Goal: Information Seeking & Learning: Learn about a topic

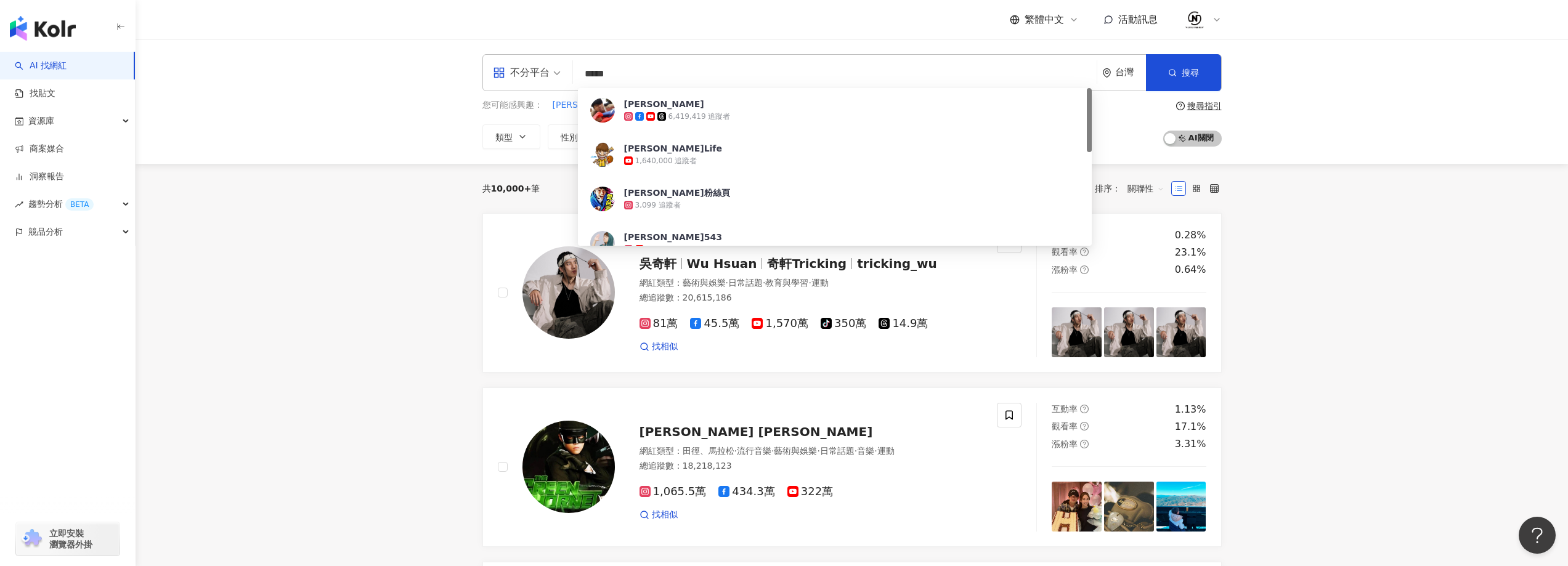
type input "******"
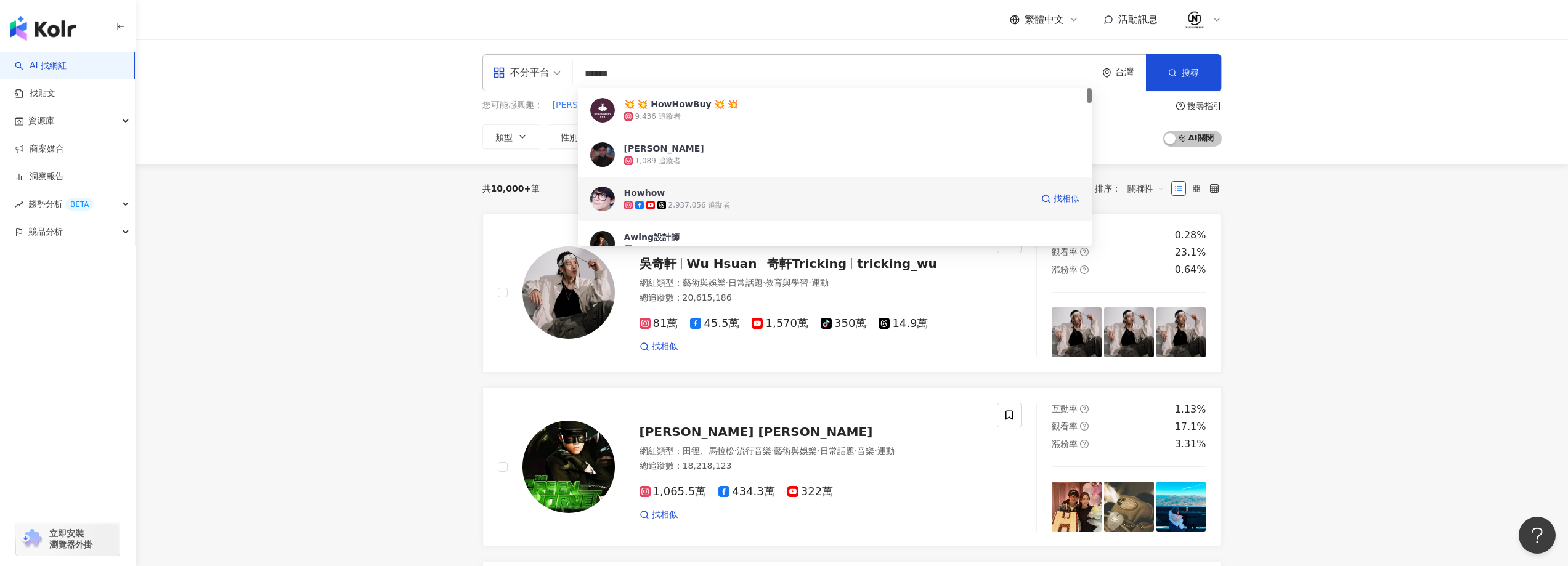
click at [687, 205] on div "2,937,056 追蹤者" at bounding box center [700, 205] width 63 height 11
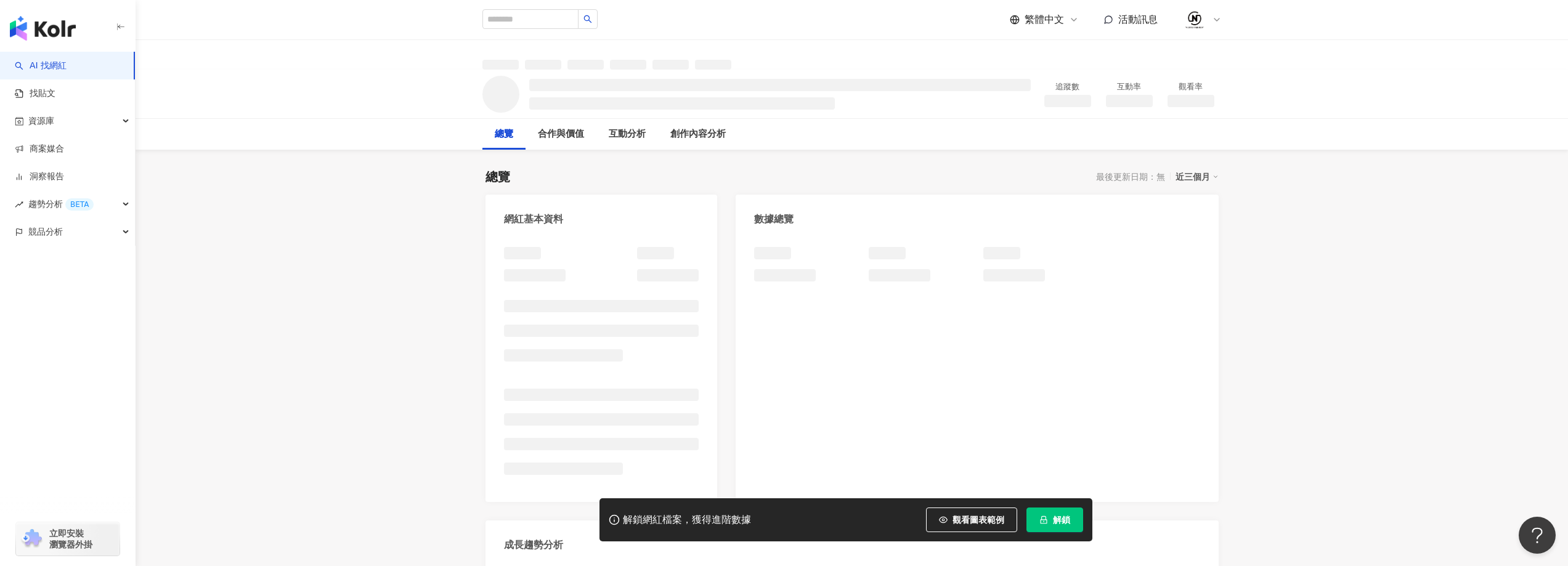
click at [1051, 523] on button "解鎖" at bounding box center [1054, 519] width 56 height 25
click at [1048, 516] on button "解鎖" at bounding box center [1054, 519] width 56 height 25
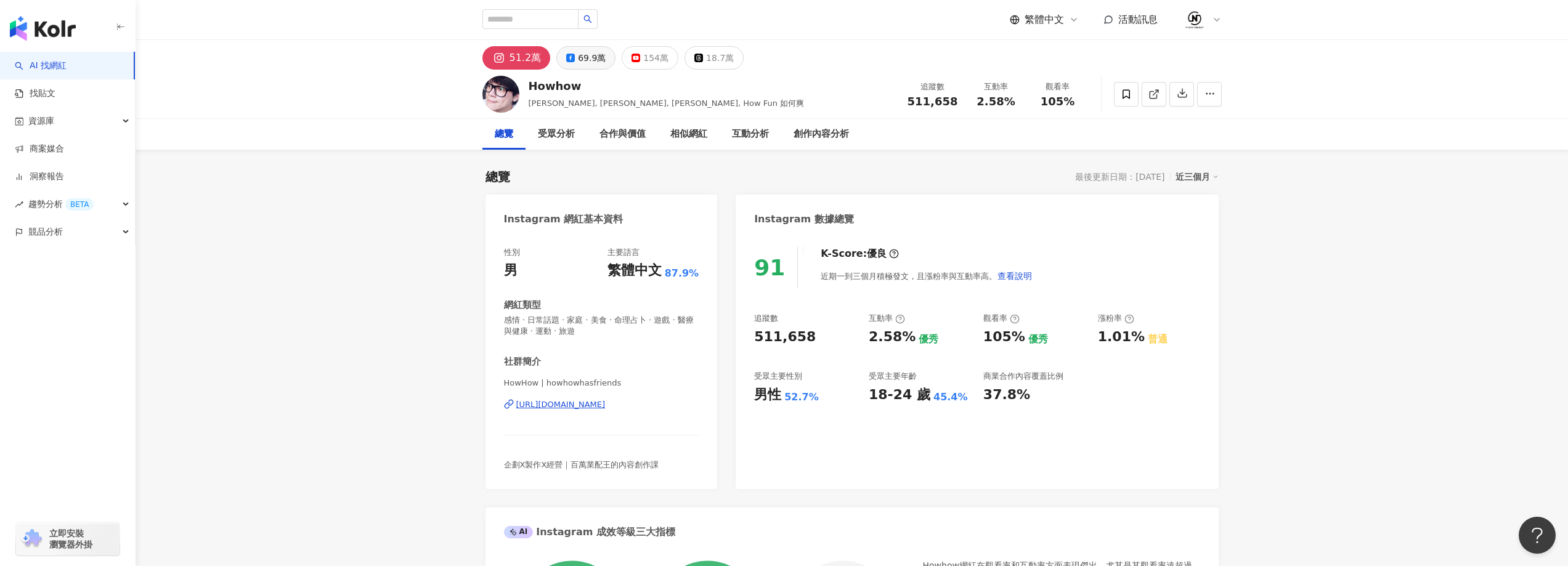
click at [560, 57] on button "69.9萬" at bounding box center [586, 57] width 59 height 23
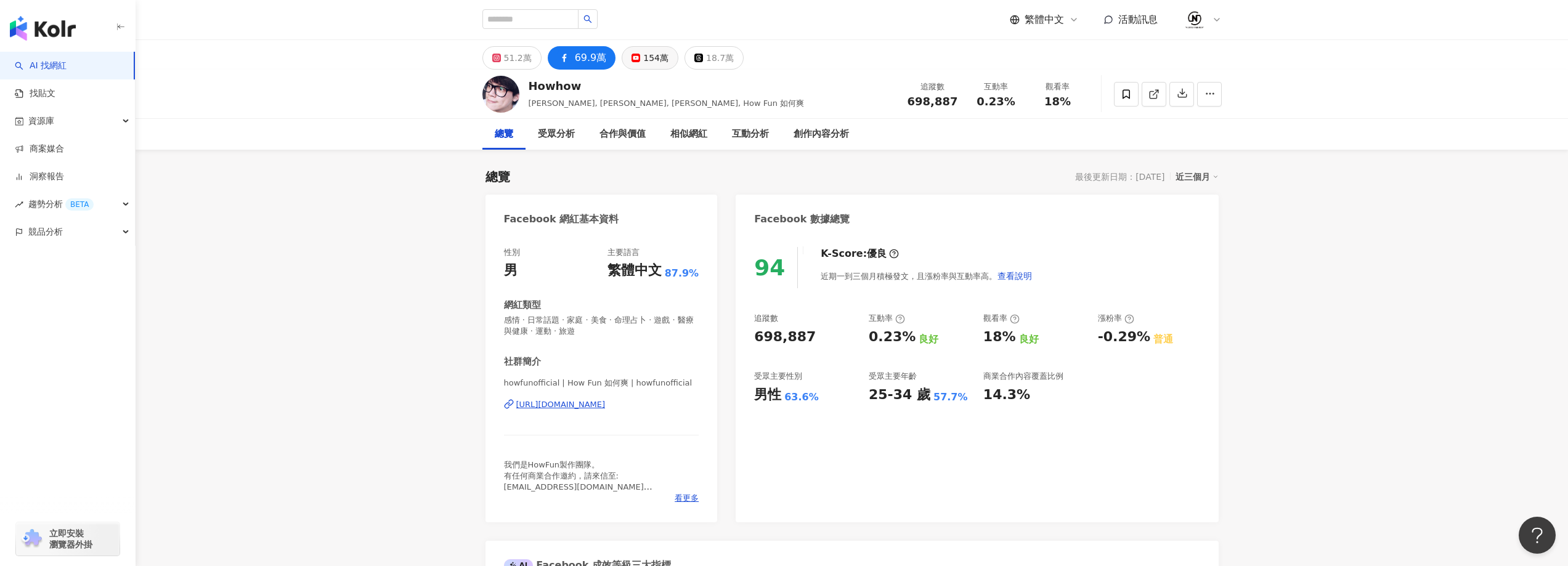
click at [660, 58] on div "154萬" at bounding box center [656, 57] width 26 height 17
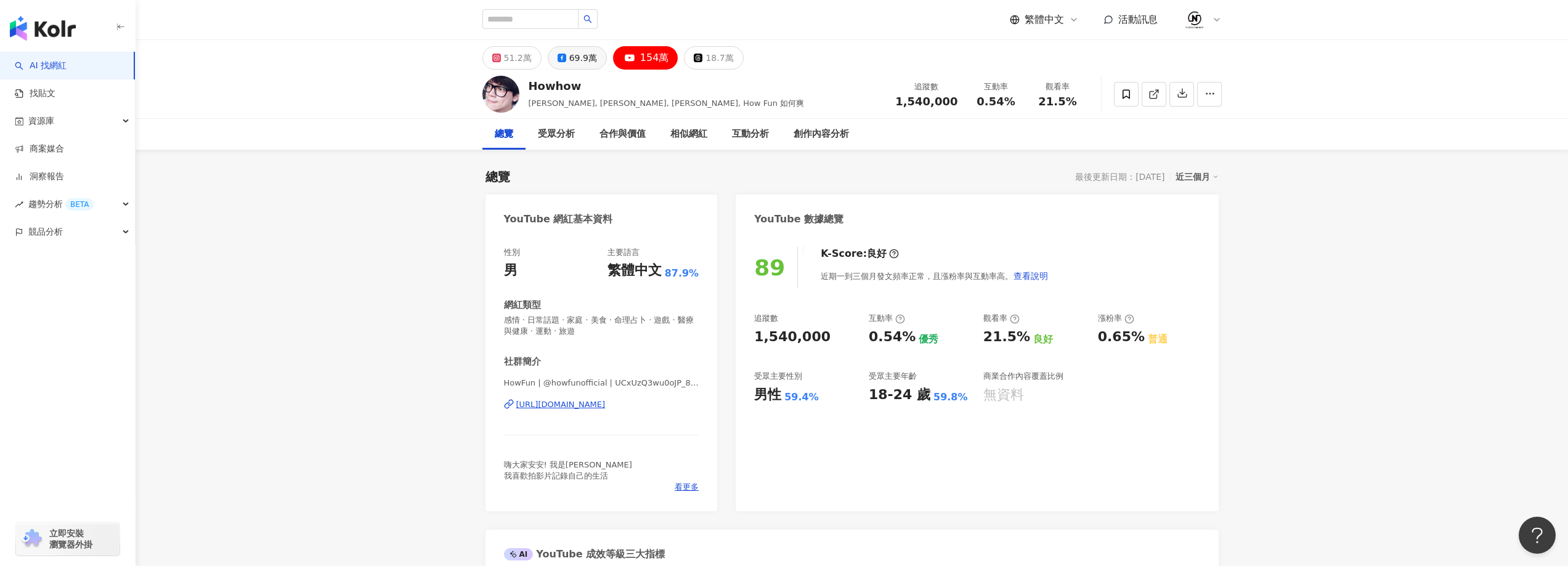
click at [571, 55] on div "69.9萬" at bounding box center [583, 57] width 28 height 17
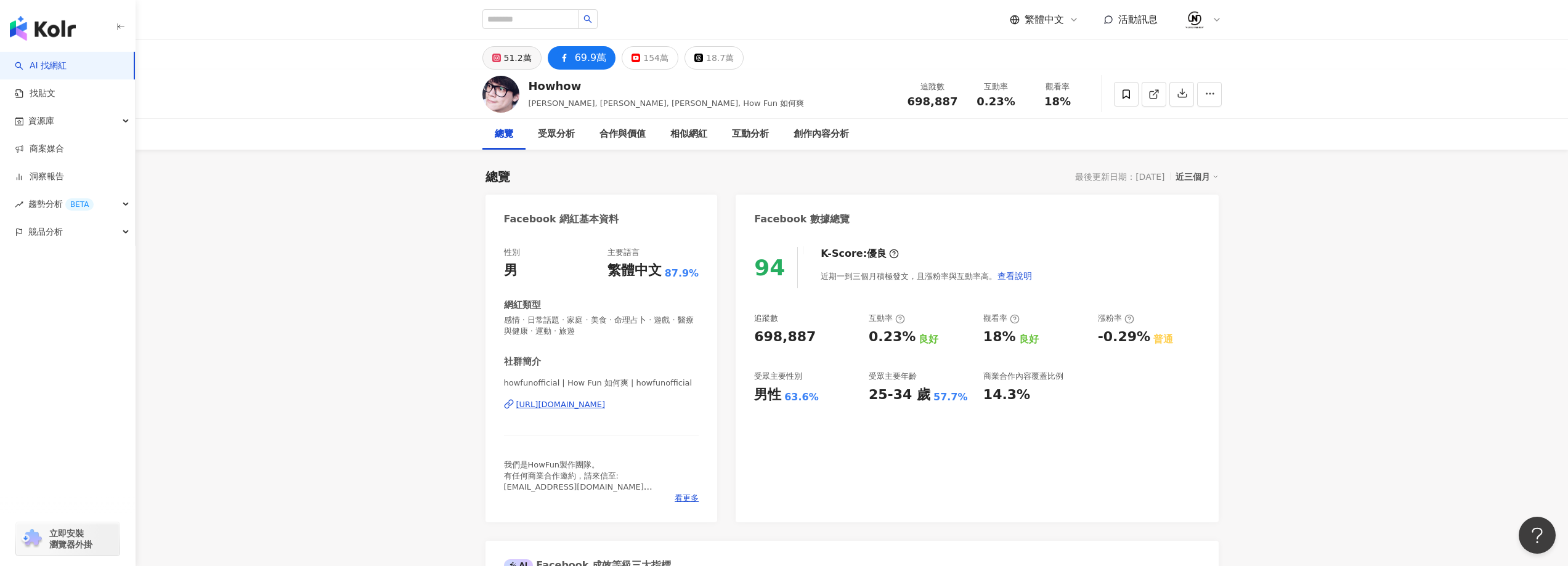
click at [519, 49] on div "51.2萬" at bounding box center [517, 57] width 28 height 17
click at [588, 53] on div "69.9萬" at bounding box center [590, 57] width 32 height 17
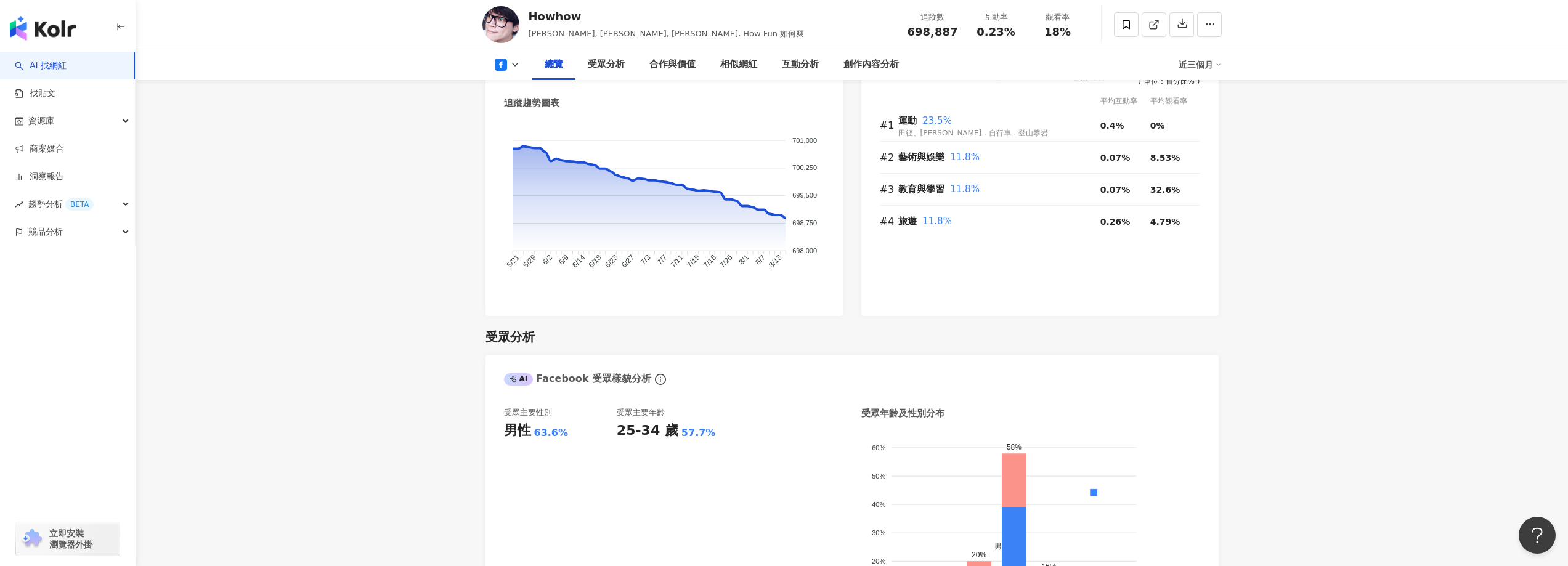
scroll to position [801, 0]
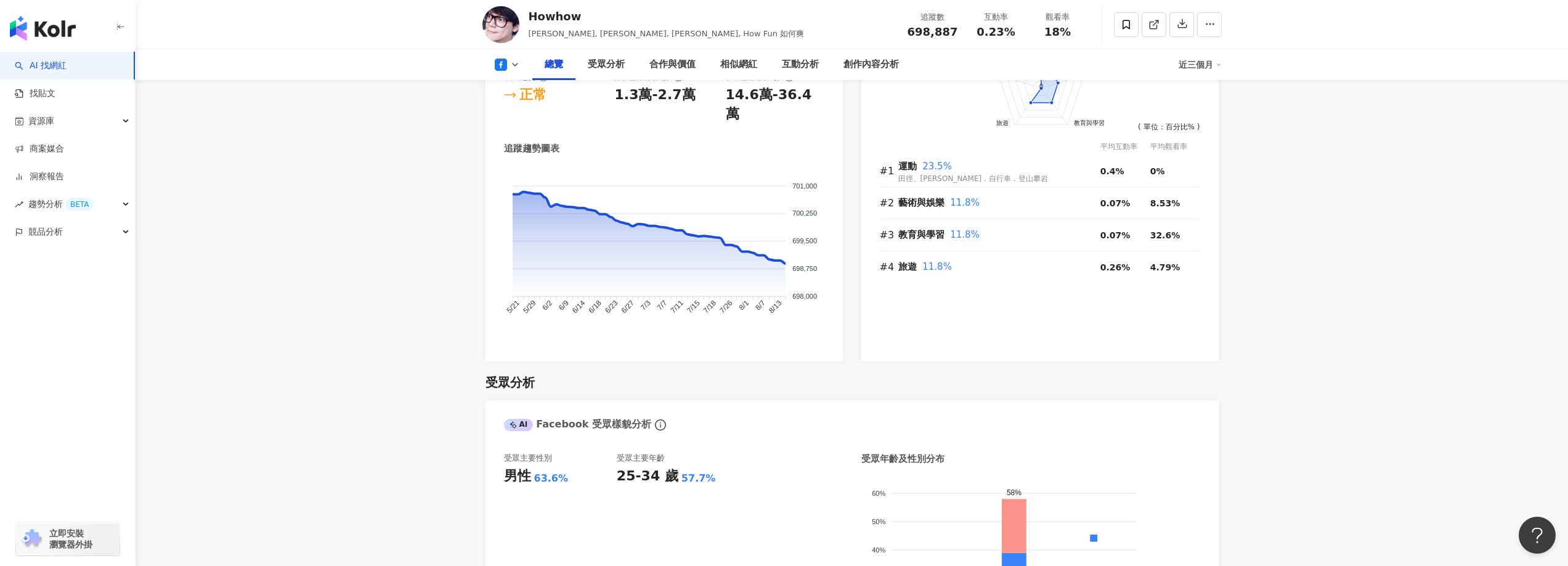
click at [520, 61] on icon at bounding box center [514, 64] width 10 height 10
click at [519, 87] on button "Instagram" at bounding box center [526, 87] width 74 height 17
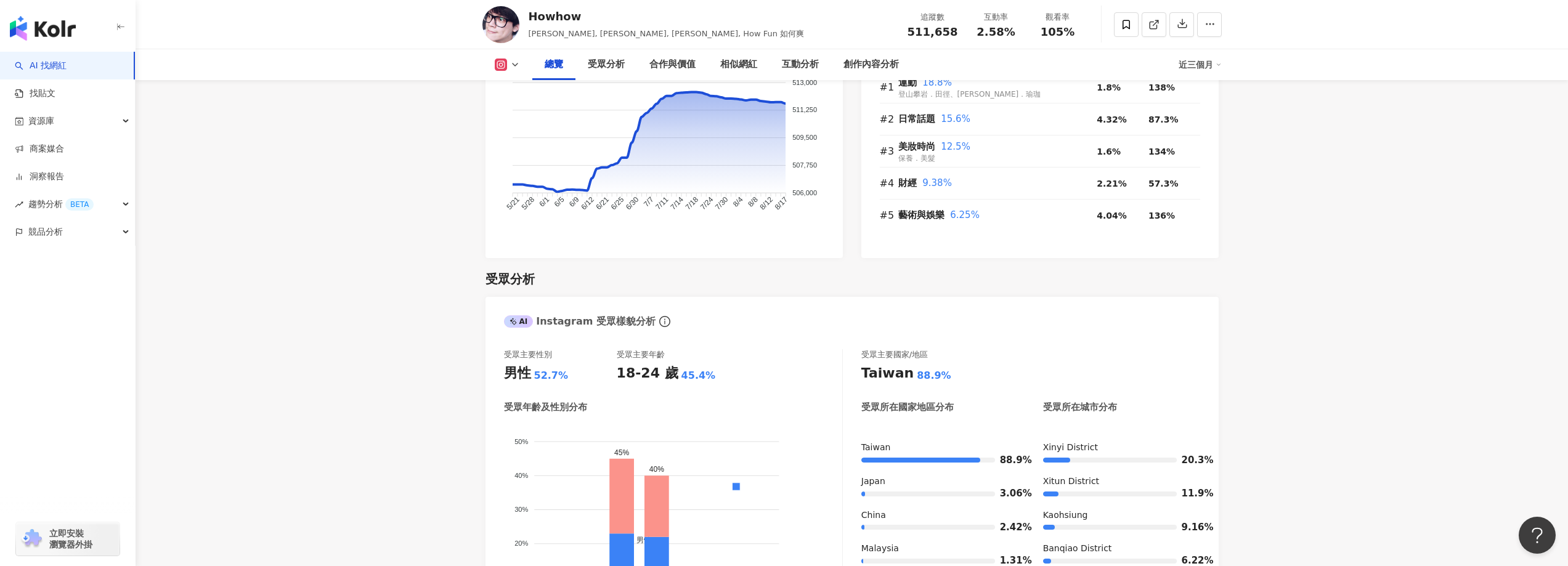
scroll to position [902, 0]
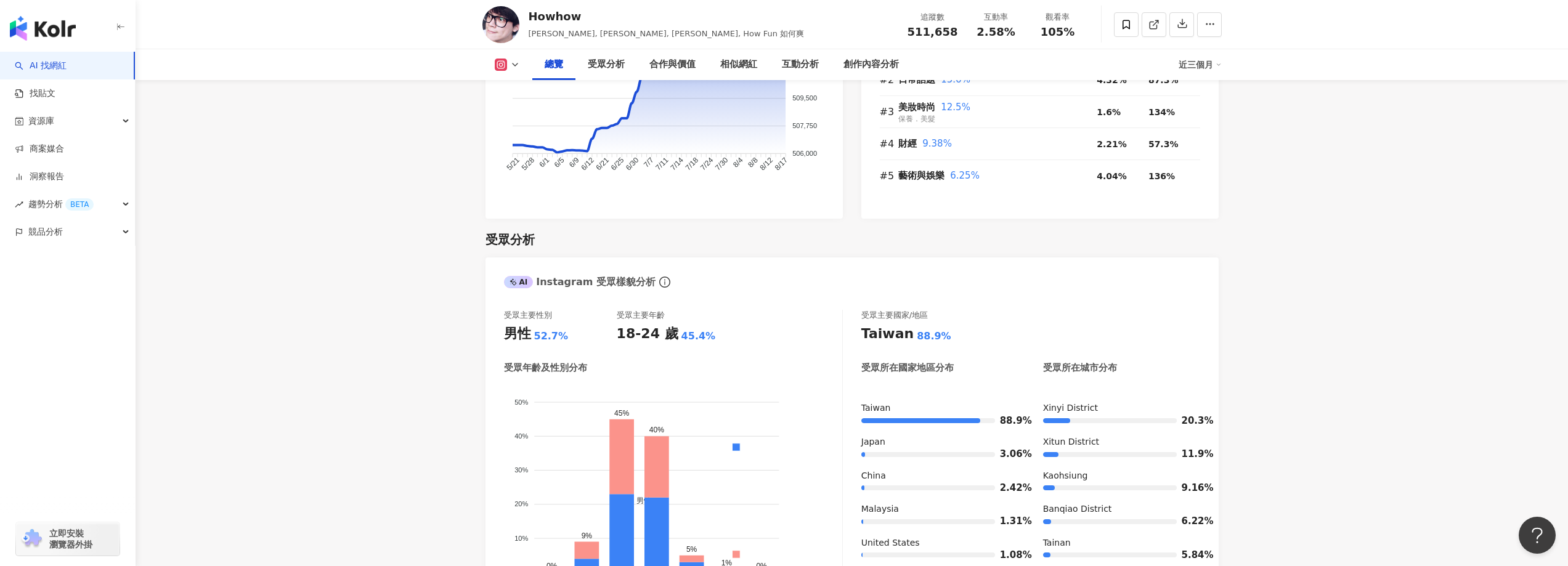
click at [501, 65] on icon at bounding box center [500, 64] width 2 height 2
click at [505, 126] on li "Facebook" at bounding box center [527, 116] width 89 height 29
click at [505, 62] on icon at bounding box center [501, 65] width 12 height 12
click at [513, 113] on button "Facebook" at bounding box center [526, 115] width 74 height 17
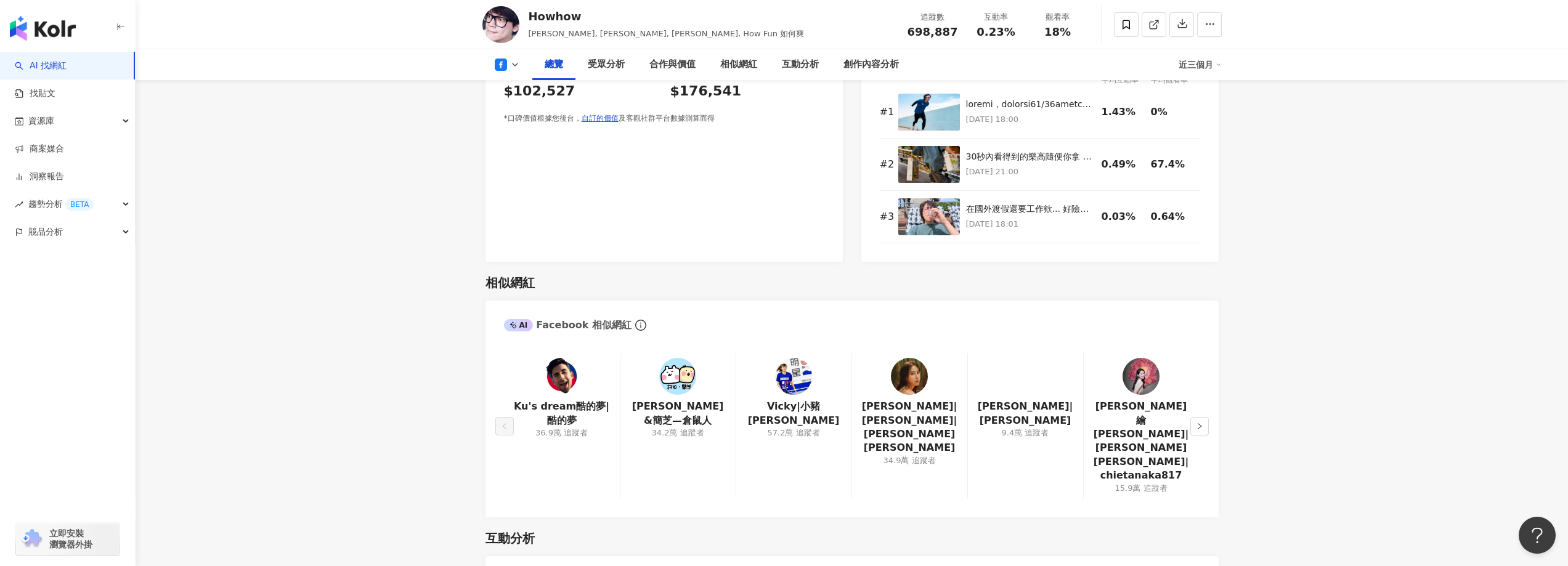
scroll to position [985, 0]
